Goal: Check status: Check status

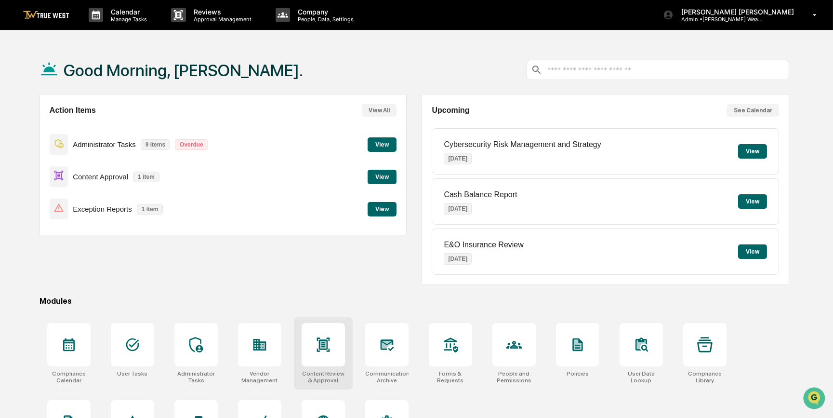
click at [325, 354] on div at bounding box center [323, 344] width 43 height 43
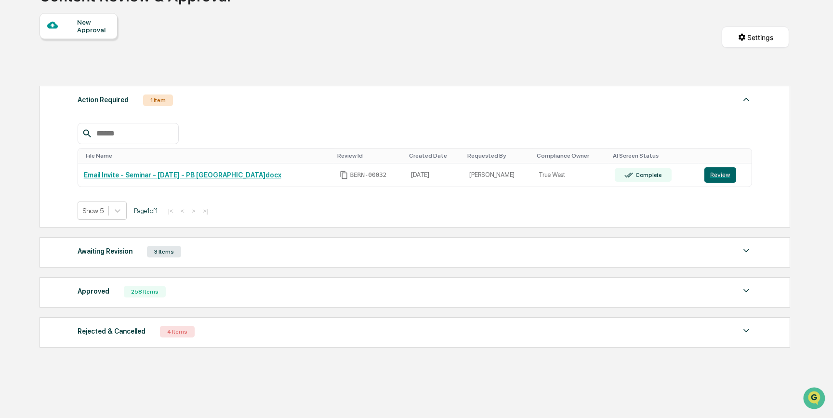
scroll to position [81, 0]
click at [153, 256] on div "3 Items" at bounding box center [164, 251] width 34 height 12
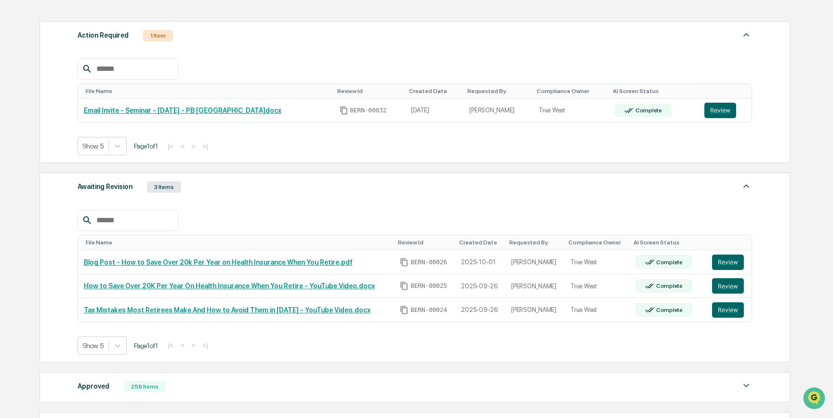
scroll to position [146, 0]
click at [722, 288] on button "Review" at bounding box center [728, 284] width 32 height 15
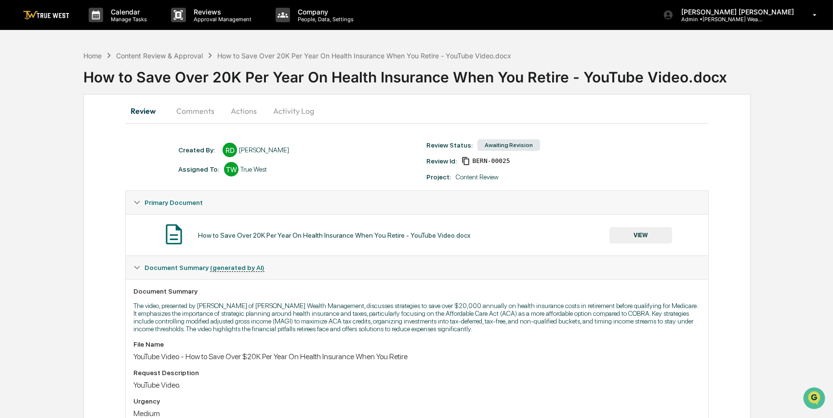
click at [202, 106] on button "Comments" at bounding box center [195, 110] width 53 height 23
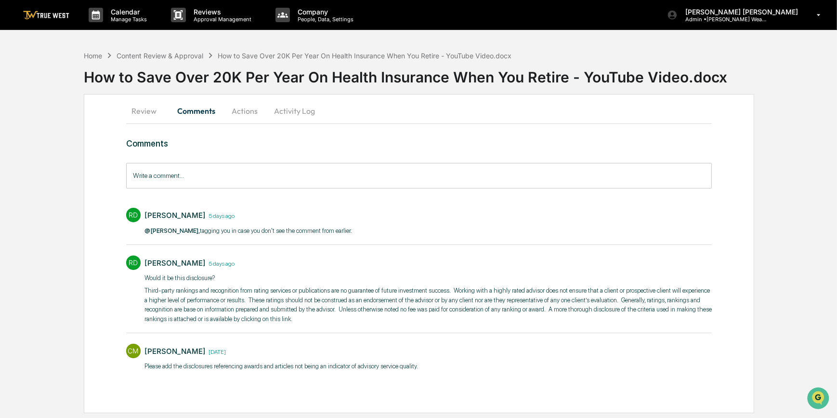
click at [63, 16] on img at bounding box center [46, 15] width 46 height 9
